Goal: Task Accomplishment & Management: Use online tool/utility

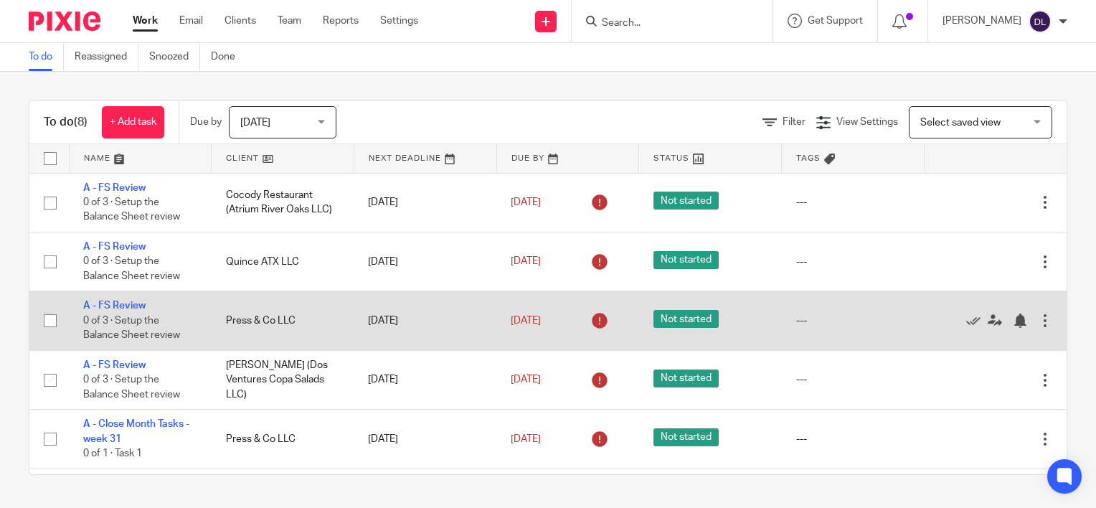
scroll to position [173, 0]
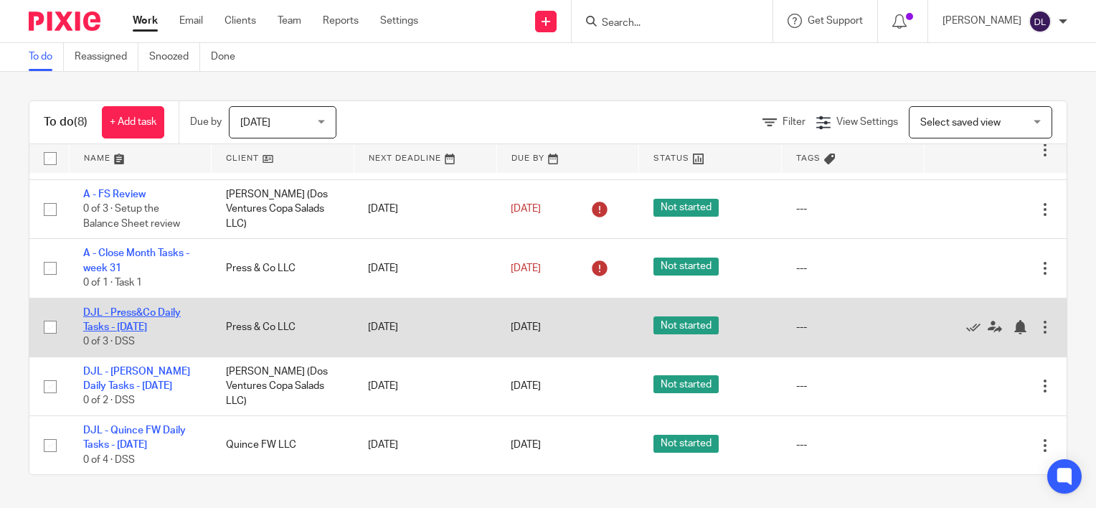
click at [134, 324] on link "DJL - Press&Co Daily Tasks - [DATE]" at bounding box center [132, 320] width 98 height 24
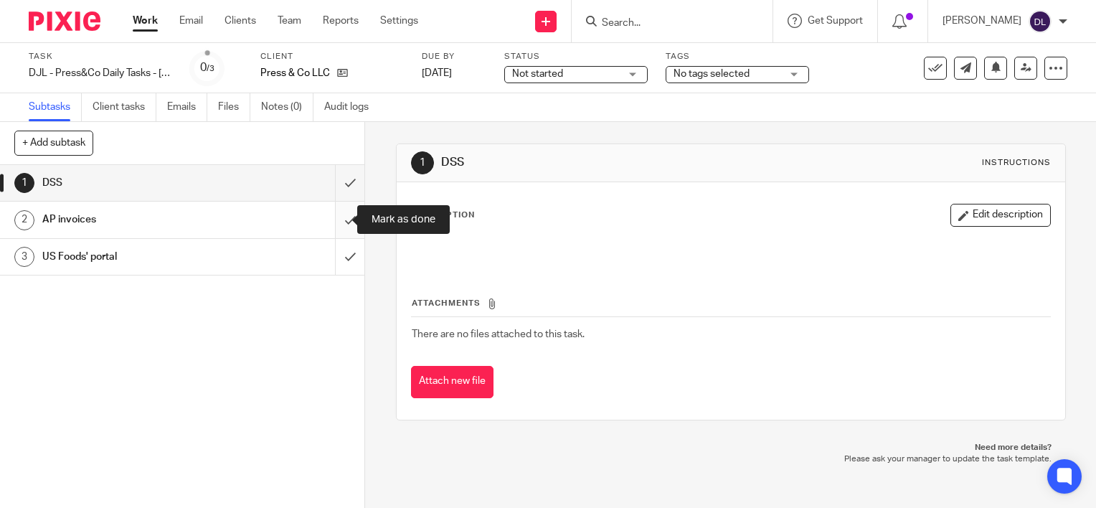
drag, startPoint x: 338, startPoint y: 225, endPoint x: 338, endPoint y: 216, distance: 9.3
click at [338, 224] on input "submit" at bounding box center [182, 220] width 364 height 36
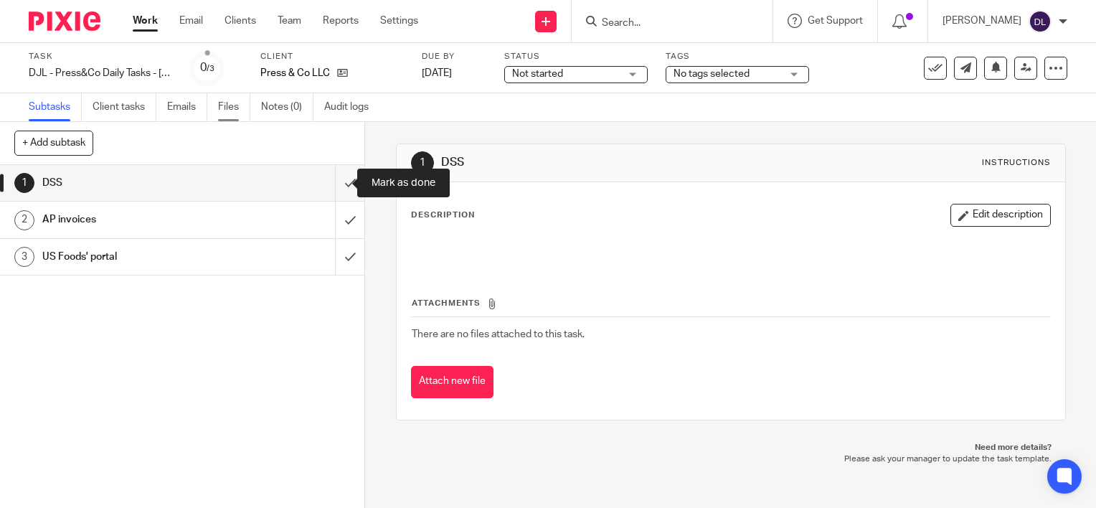
drag, startPoint x: 338, startPoint y: 189, endPoint x: 241, endPoint y: 112, distance: 124.0
click at [338, 189] on input "submit" at bounding box center [182, 183] width 364 height 36
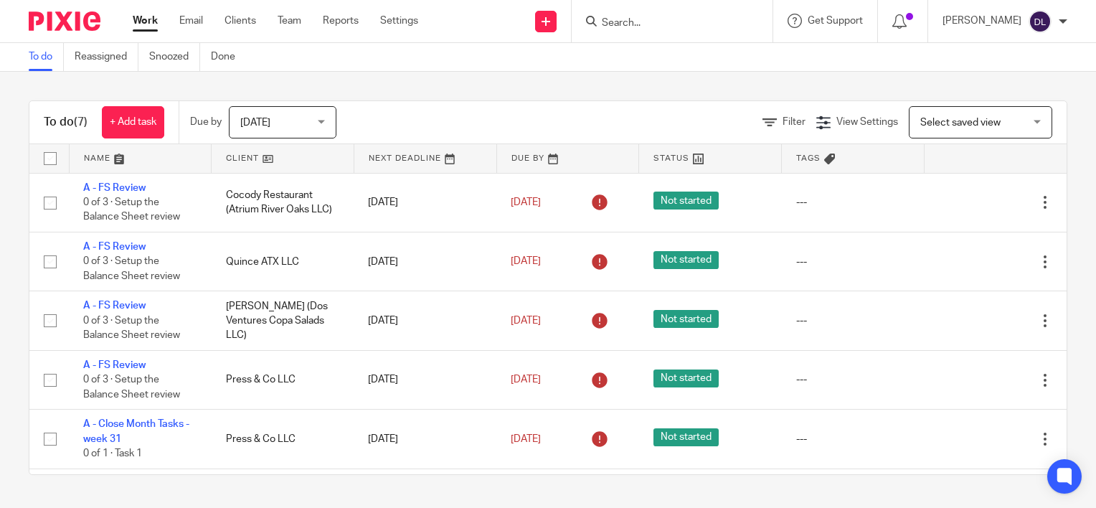
scroll to position [114, 0]
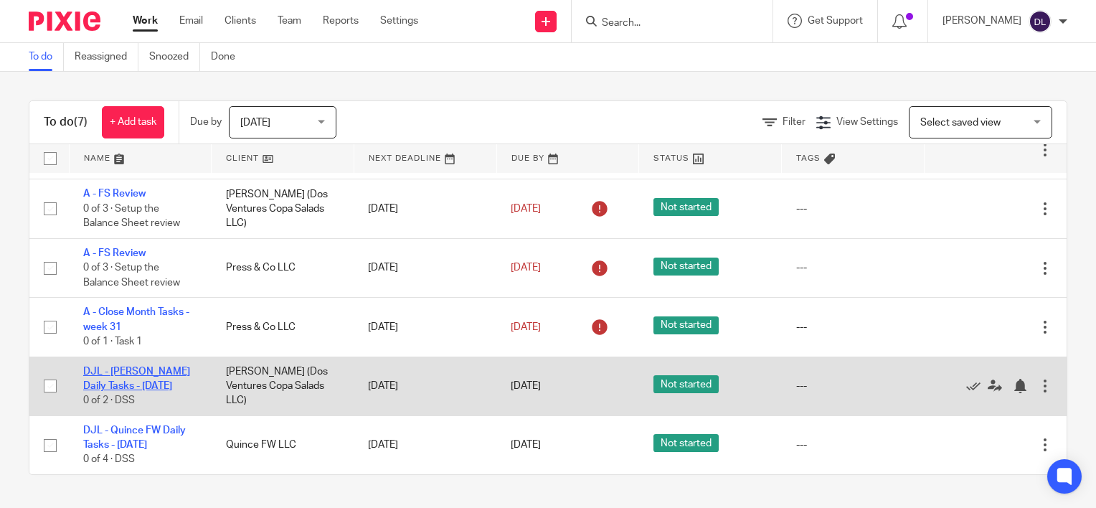
click at [143, 379] on link "DJL - [PERSON_NAME] Daily Tasks - [DATE]" at bounding box center [136, 378] width 107 height 24
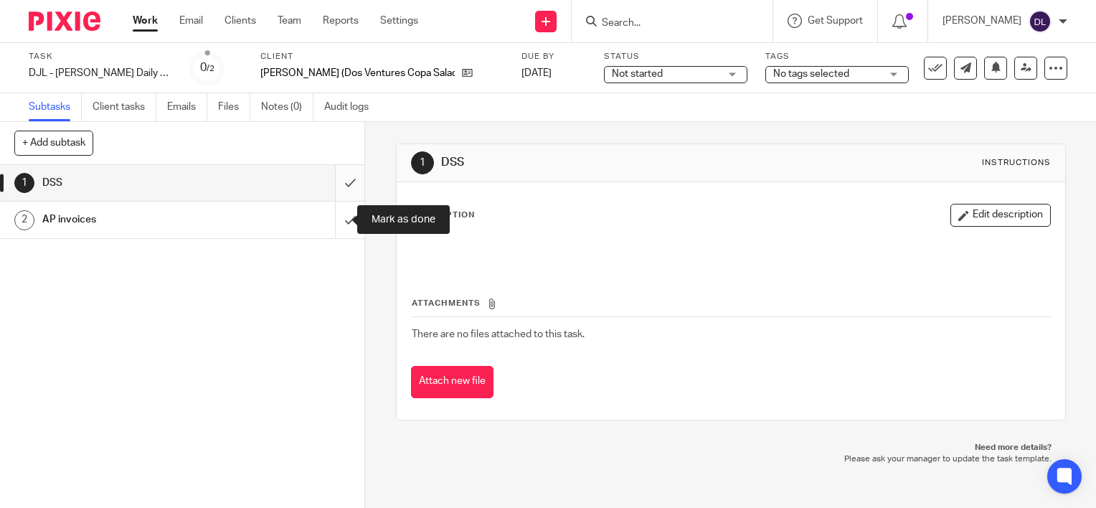
drag, startPoint x: 0, startPoint y: 0, endPoint x: 336, endPoint y: 179, distance: 380.8
click at [336, 214] on input "submit" at bounding box center [182, 220] width 364 height 36
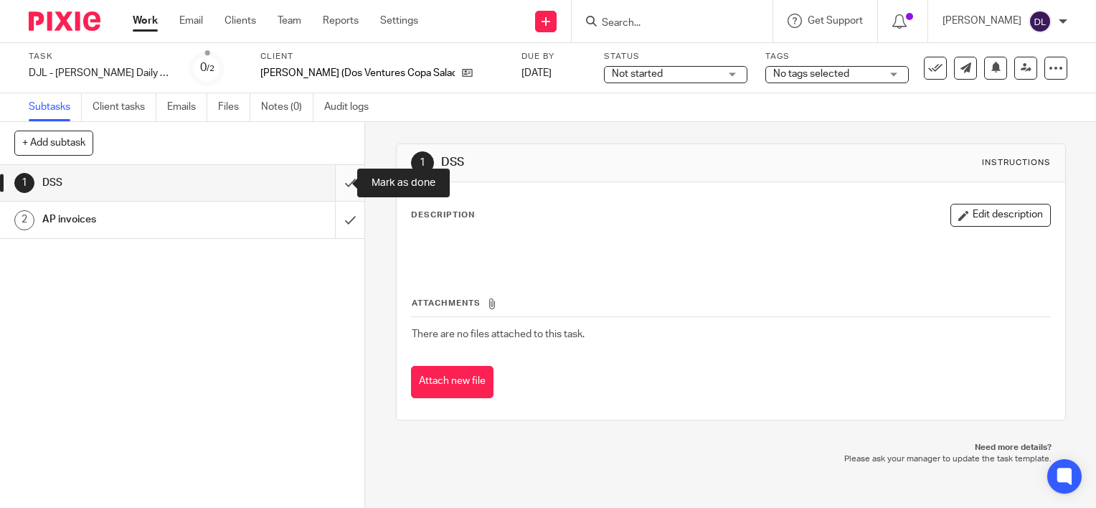
click at [336, 176] on input "submit" at bounding box center [182, 183] width 364 height 36
click at [146, 24] on link "Work" at bounding box center [145, 21] width 25 height 14
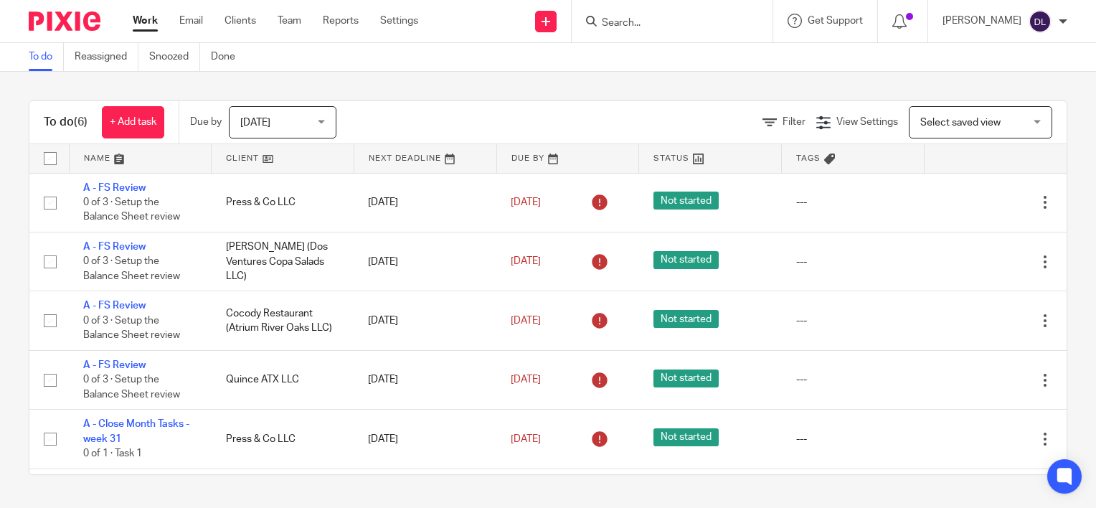
scroll to position [54, 0]
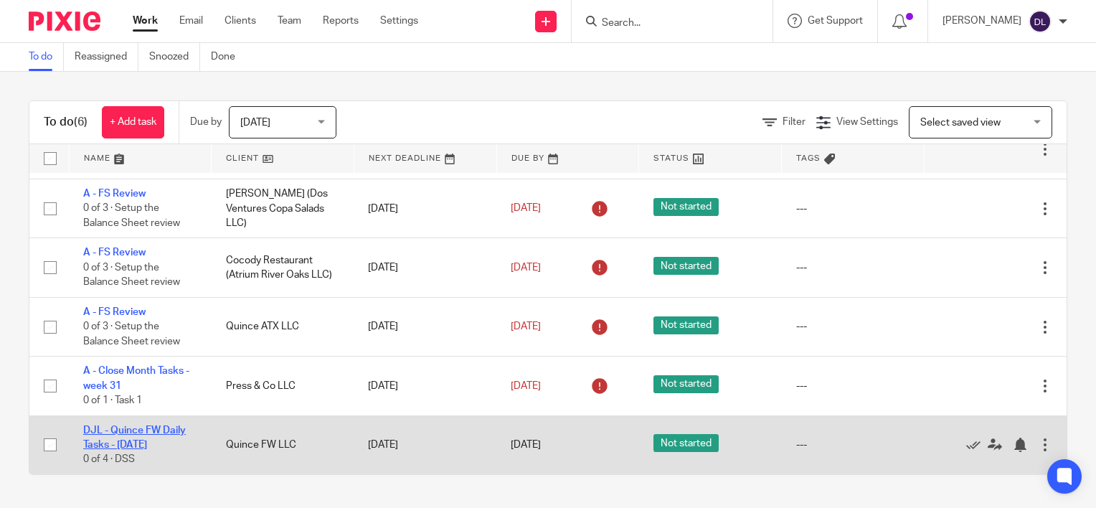
click at [129, 430] on link "DJL - Quince FW Daily Tasks - [DATE]" at bounding box center [134, 437] width 103 height 24
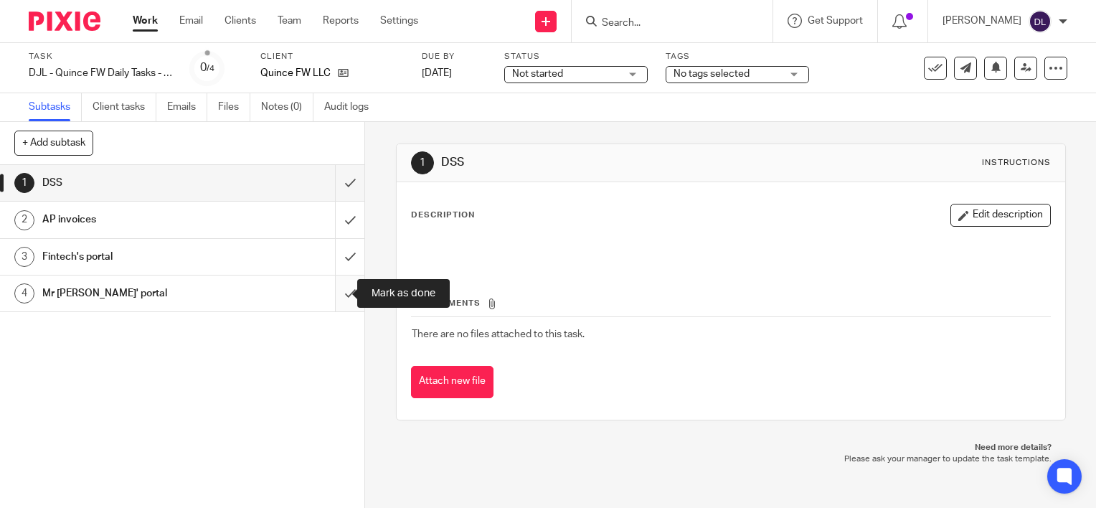
click at [333, 293] on input "submit" at bounding box center [182, 293] width 364 height 36
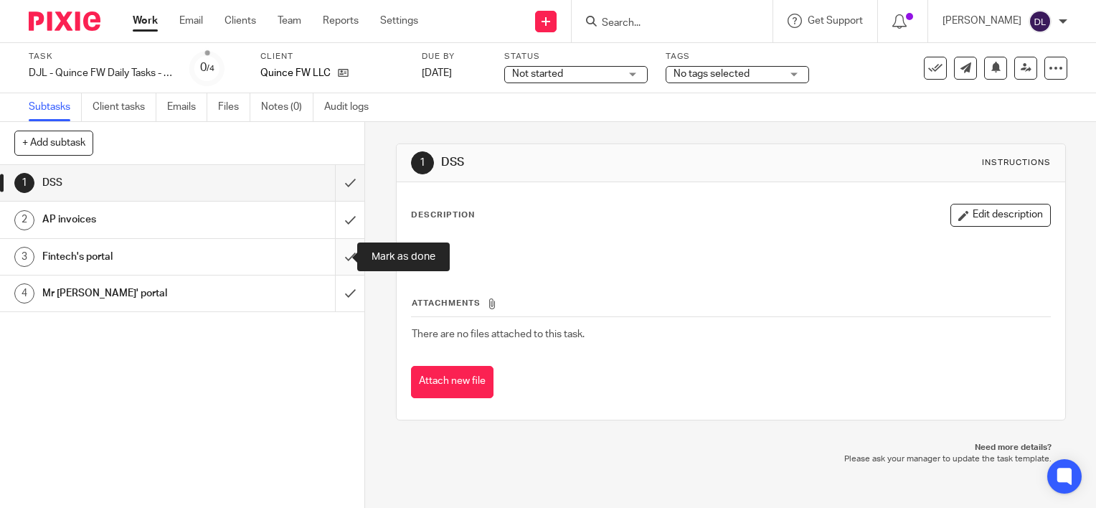
click at [333, 259] on input "submit" at bounding box center [182, 257] width 364 height 36
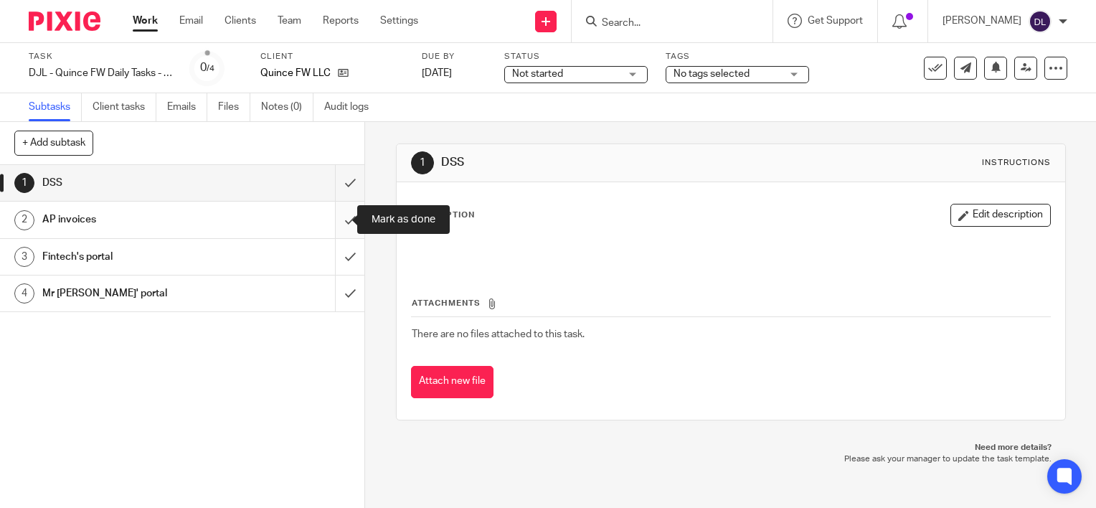
click at [333, 227] on input "submit" at bounding box center [182, 220] width 364 height 36
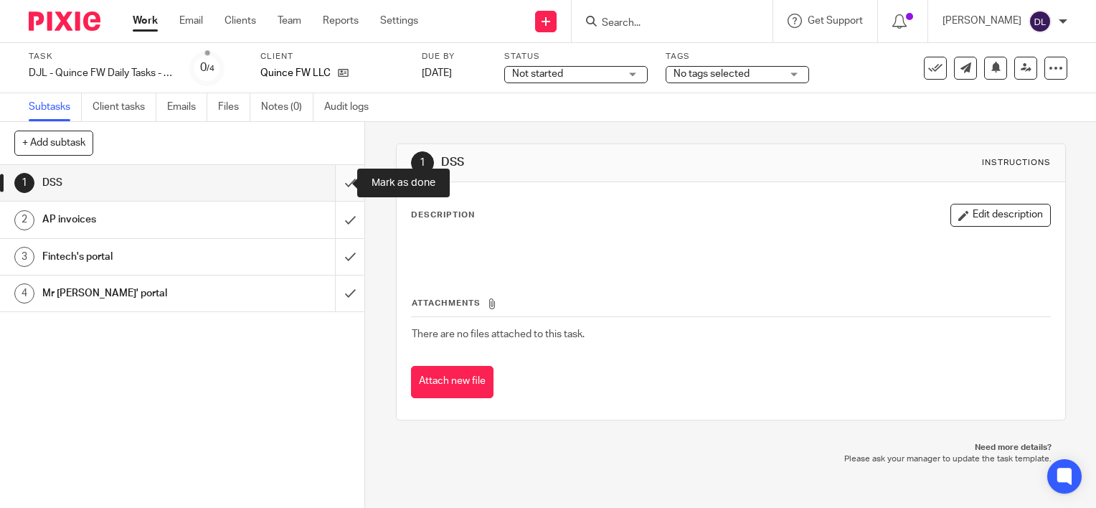
click at [333, 190] on input "submit" at bounding box center [182, 183] width 364 height 36
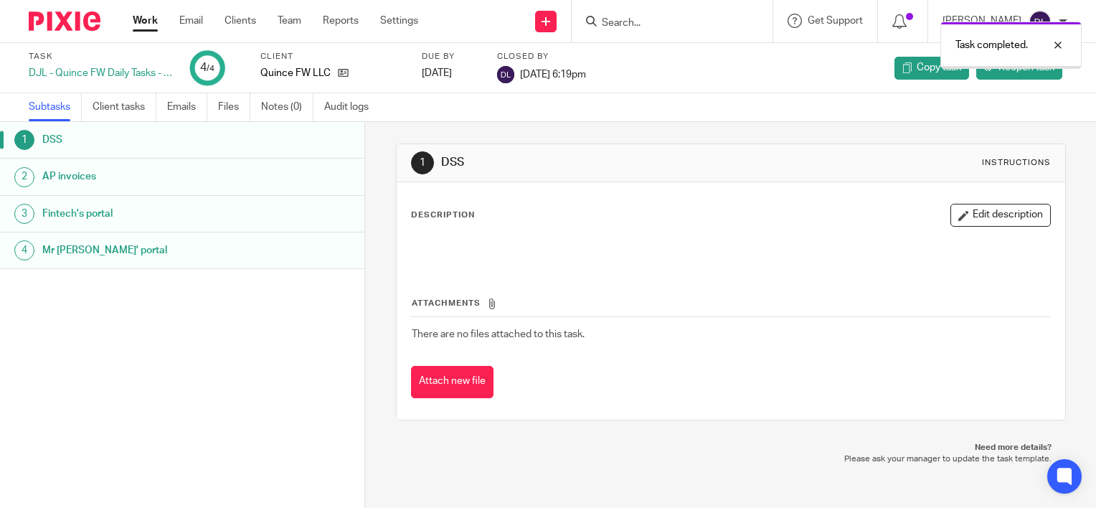
click at [146, 22] on link "Work" at bounding box center [145, 21] width 25 height 14
